Goal: Task Accomplishment & Management: Use online tool/utility

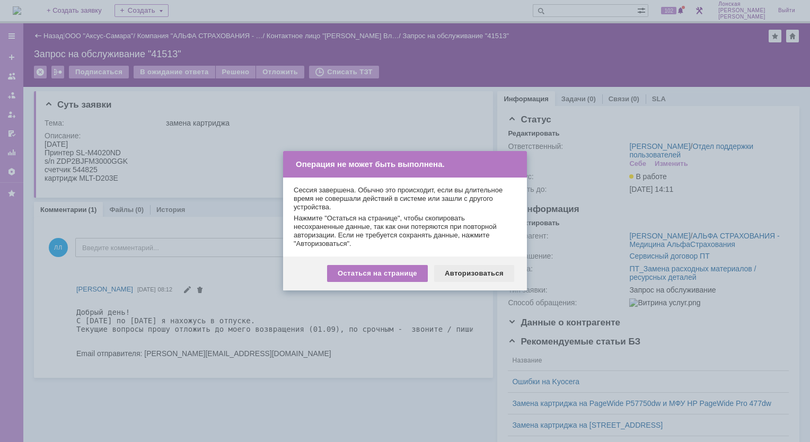
click at [484, 275] on div "Авторизоваться" at bounding box center [474, 273] width 80 height 17
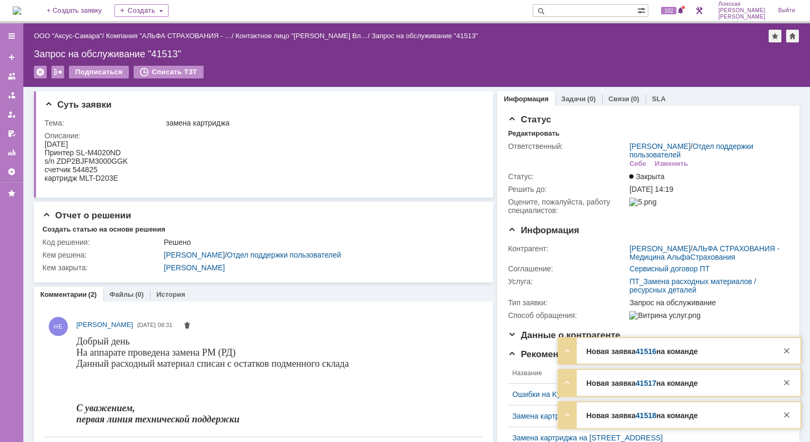
click at [668, 356] on strong "Новая заявка 41518 на команде" at bounding box center [641, 351] width 111 height 8
click at [564, 357] on div at bounding box center [567, 351] width 13 height 13
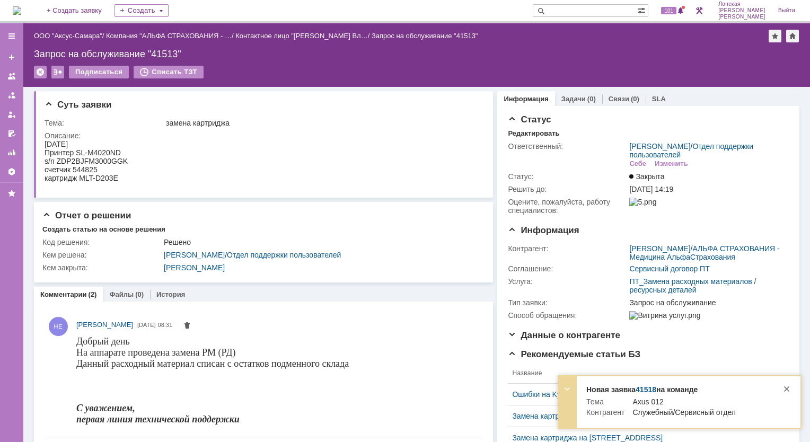
click at [611, 410] on td "Контрагент" at bounding box center [605, 413] width 38 height 11
click at [649, 390] on link "41518" at bounding box center [646, 389] width 21 height 8
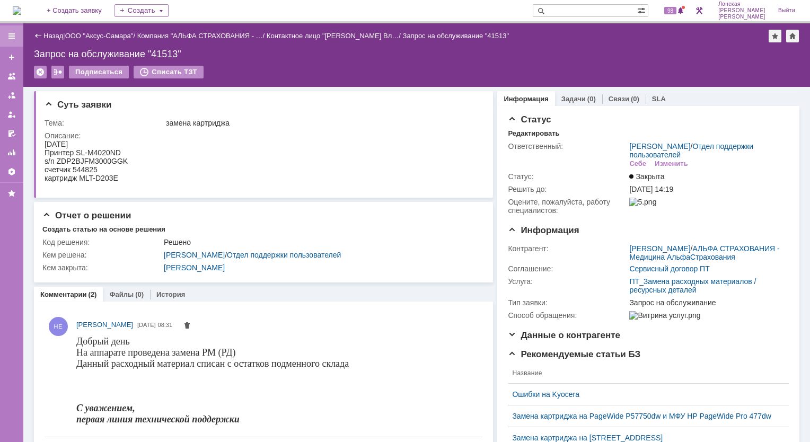
click at [11, 36] on div at bounding box center [11, 36] width 8 height 8
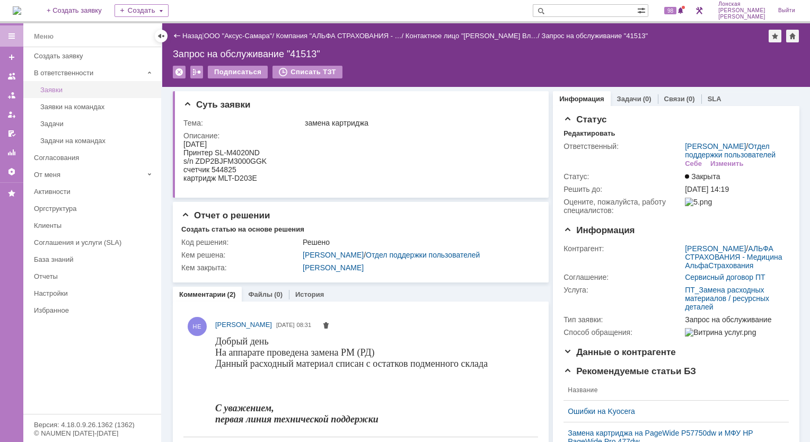
click at [55, 92] on div "Заявки" at bounding box center [97, 90] width 114 height 8
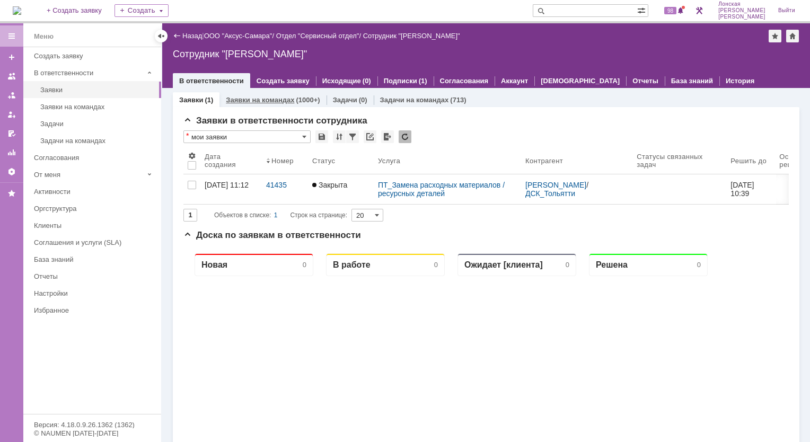
click at [276, 101] on link "Заявки на командах" at bounding box center [260, 100] width 68 height 8
